Goal: Find specific page/section: Find specific page/section

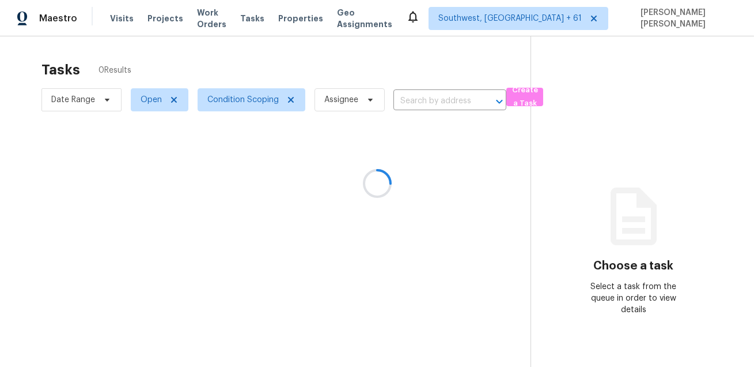
click at [377, 59] on div at bounding box center [377, 183] width 754 height 367
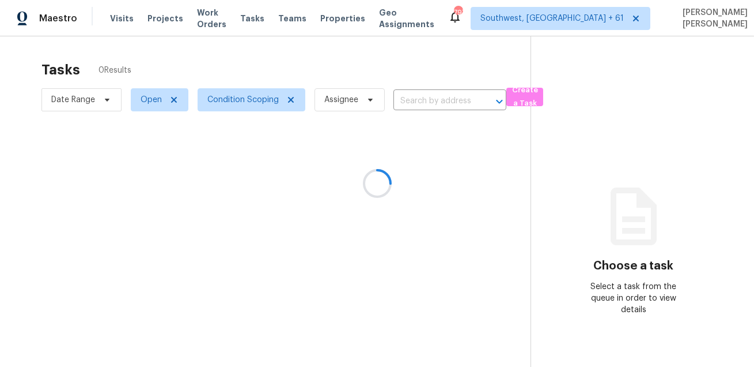
click at [368, 56] on div at bounding box center [377, 183] width 754 height 367
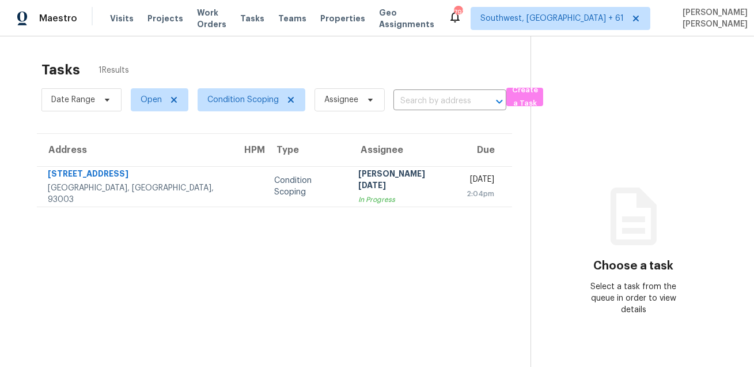
click at [277, 73] on div "Tasks 1 Results" at bounding box center [285, 70] width 489 height 30
click at [209, 247] on section "Tasks 1 Results Date Range Open Condition Scoping Assignee ​ Create a Task Addr…" at bounding box center [274, 229] width 512 height 348
